Goal: Transaction & Acquisition: Purchase product/service

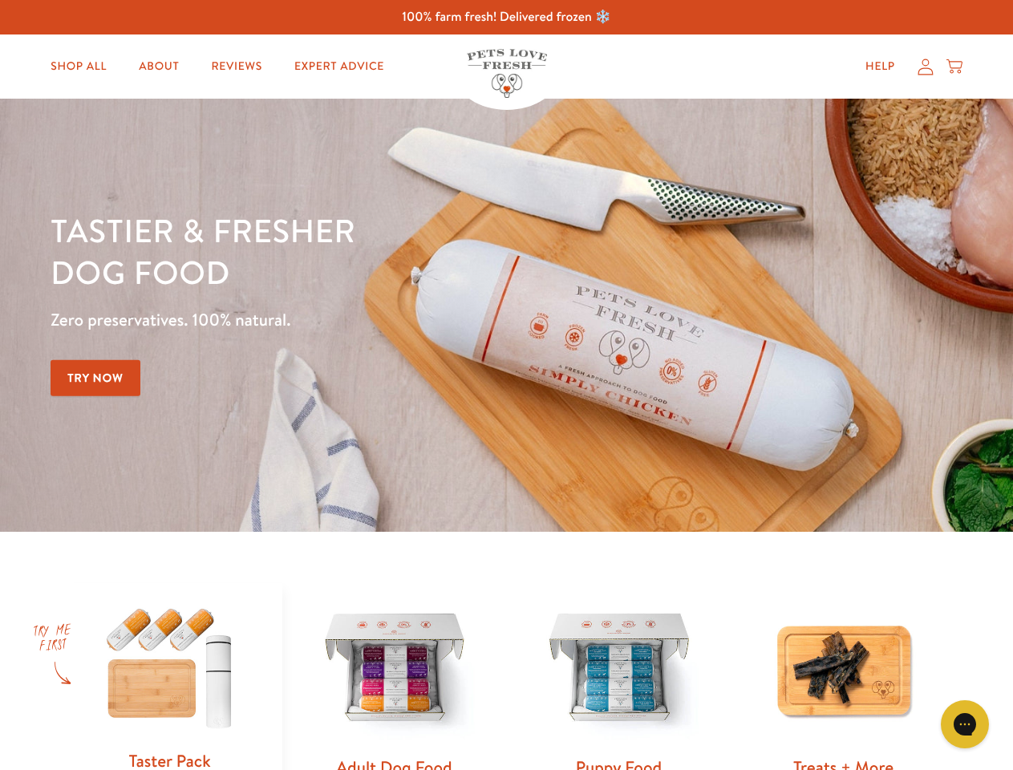
click at [506, 385] on div "Tastier & fresher dog food Zero preservatives. 100% natural. Try Now" at bounding box center [355, 315] width 608 height 212
click at [965, 725] on icon "Gorgias live chat" at bounding box center [964, 723] width 15 height 15
